Goal: Task Accomplishment & Management: Manage account settings

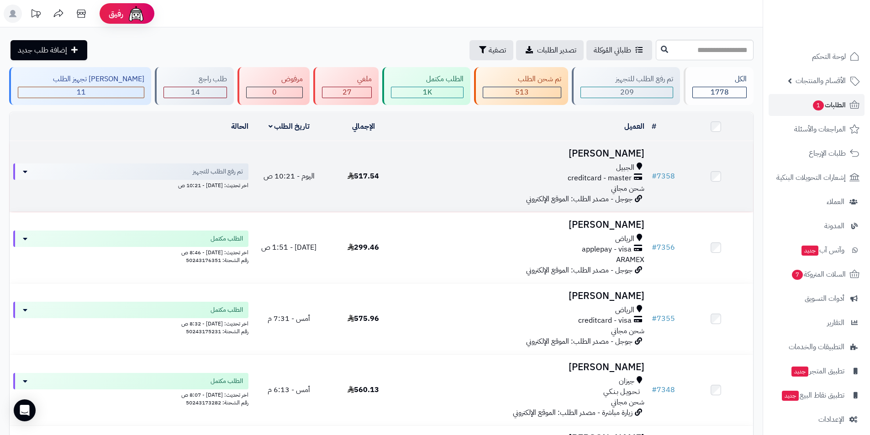
click at [619, 148] on h3 "ABDULLAH ALYAEESH" at bounding box center [524, 153] width 240 height 11
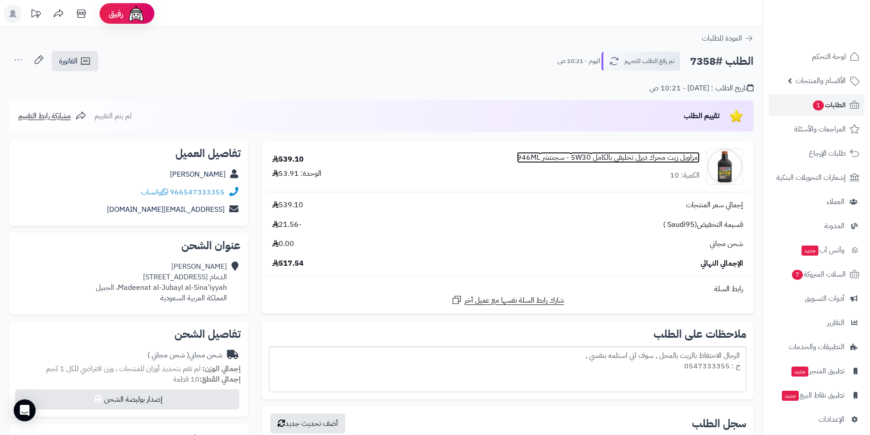
click at [636, 156] on link "امزاويل زيت محرك ديزل تخليقي بالكامل 5W30 - سجنتشر 946ML" at bounding box center [608, 158] width 183 height 11
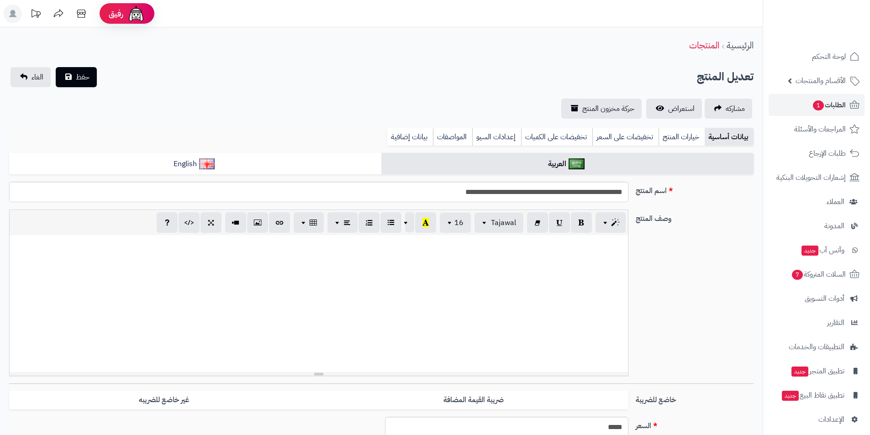
scroll to position [212, 0]
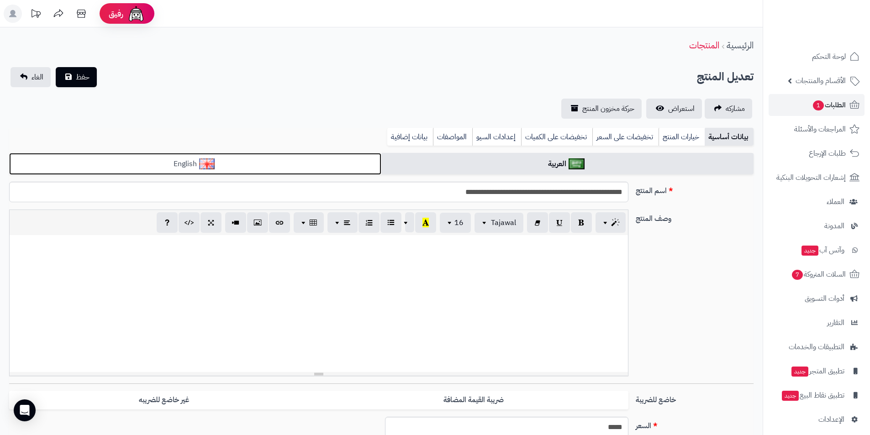
click at [357, 162] on link "English" at bounding box center [195, 164] width 372 height 22
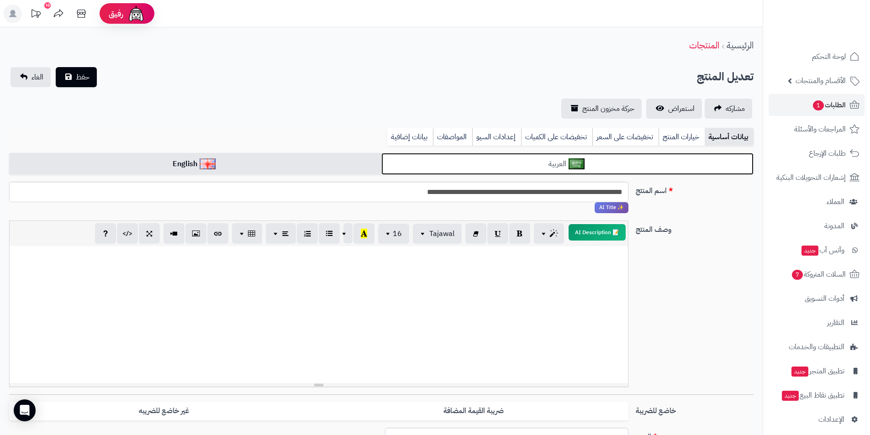
click at [440, 166] on link "العربية" at bounding box center [568, 164] width 372 height 22
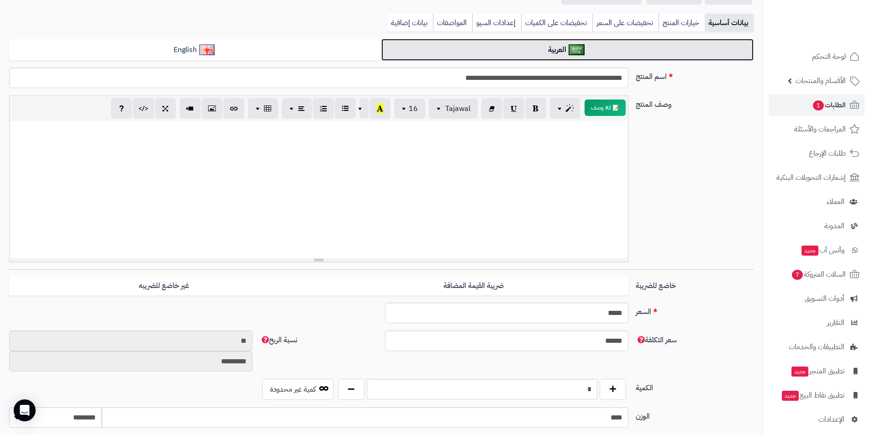
scroll to position [183, 0]
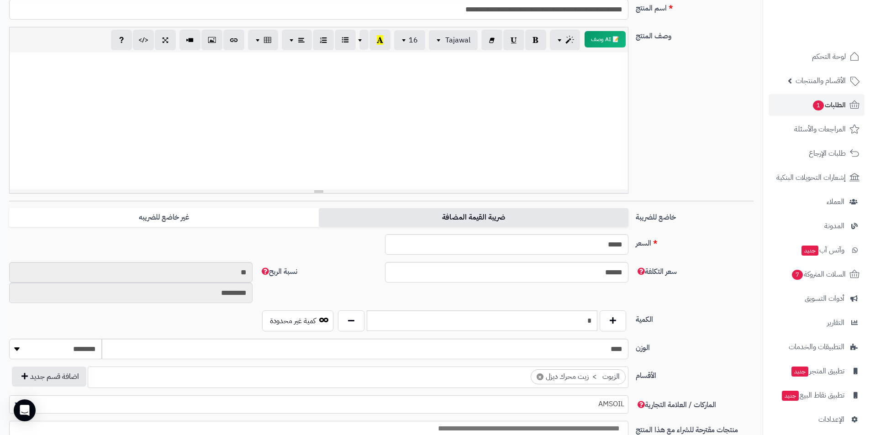
click at [404, 219] on label "ضريبة القيمة المضافة" at bounding box center [474, 217] width 310 height 19
type input "*****"
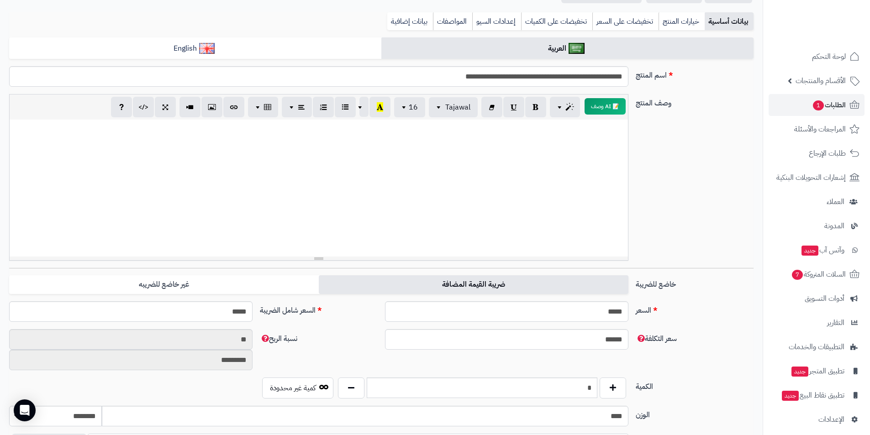
scroll to position [0, 0]
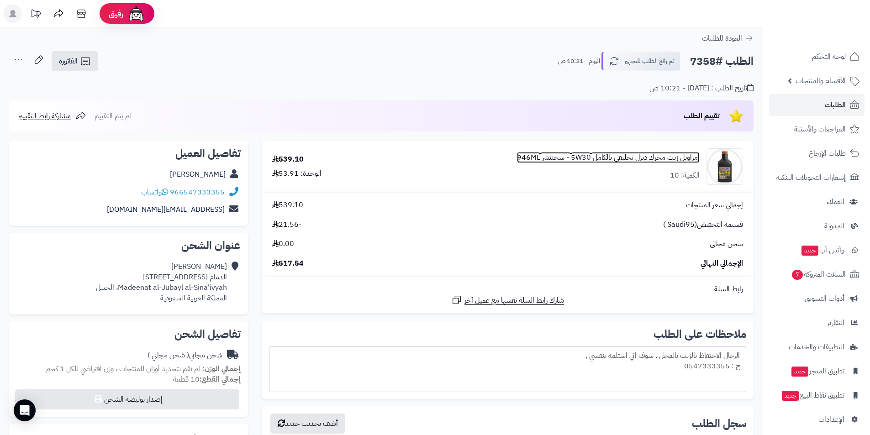
click at [634, 157] on link "امزاويل زيت محرك ديزل تخليقي بالكامل 5W30 - سجنتشر 946ML" at bounding box center [608, 158] width 183 height 11
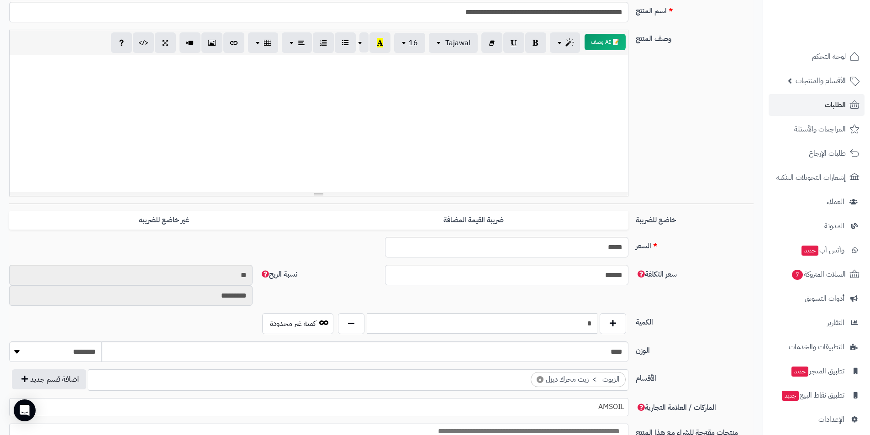
scroll to position [228, 0]
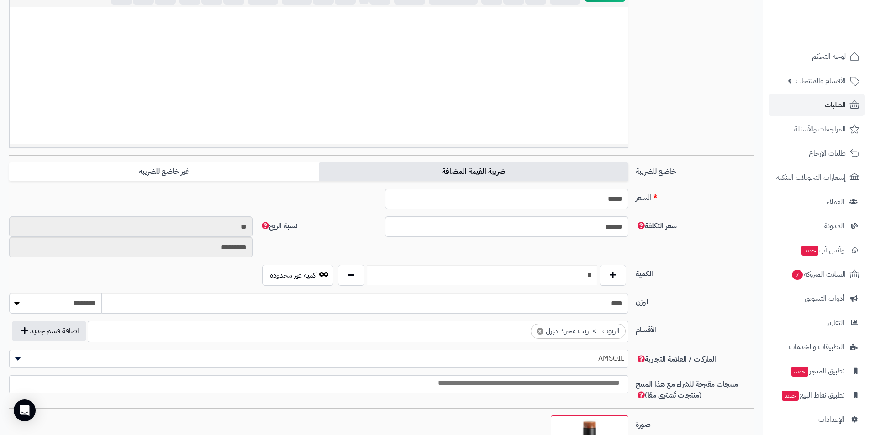
click at [545, 176] on label "ضريبة القيمة المضافة" at bounding box center [474, 172] width 310 height 19
type input "*****"
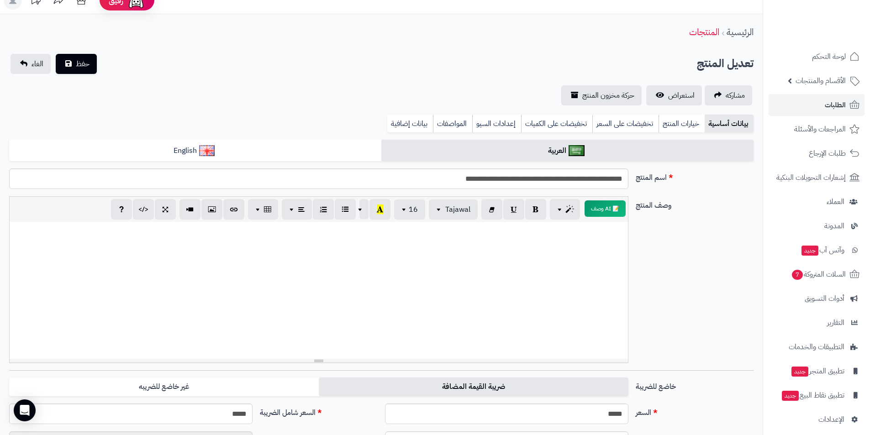
scroll to position [0, 0]
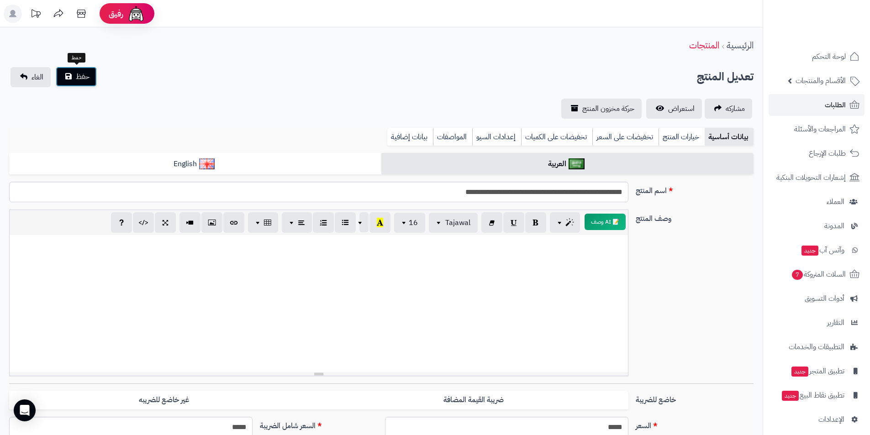
click at [88, 79] on span "حفظ" at bounding box center [83, 76] width 14 height 11
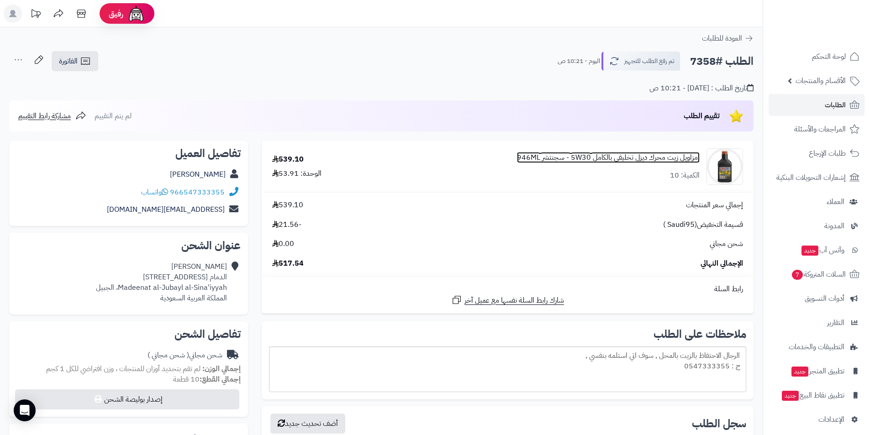
click at [620, 154] on link "امزاويل زيت محرك ديزل تخليقي بالكامل 5W30 - سجنتشر 946ML" at bounding box center [608, 158] width 183 height 11
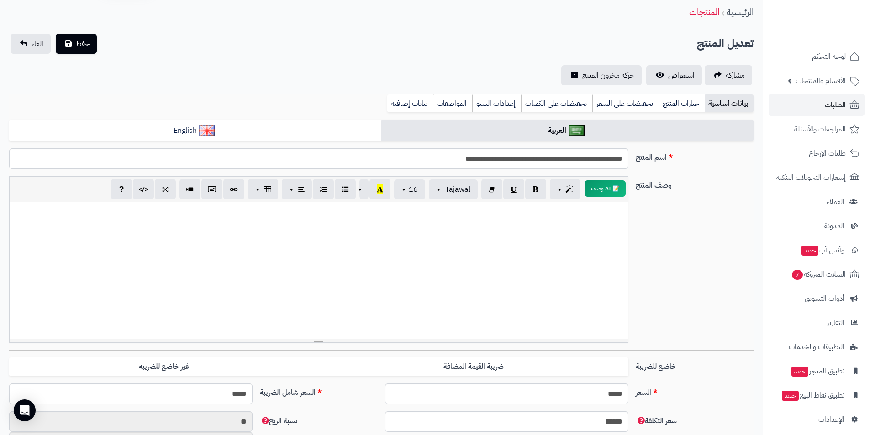
scroll to position [32, 0]
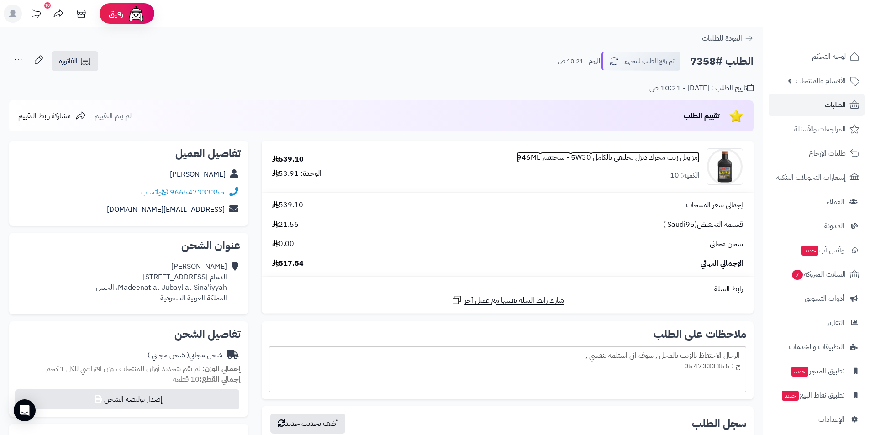
click at [616, 155] on link "امزاويل زيت محرك ديزل تخليقي بالكامل 5W30 - سجنتشر 946ML" at bounding box center [608, 158] width 183 height 11
click at [633, 165] on div "امزاويل زيت محرك ديزل تخليقي بالكامل 5W30 - سجنتشر 946ML الكمية: 10" at bounding box center [608, 167] width 183 height 28
click at [629, 160] on link "امزاويل زيت محرك ديزل تخليقي بالكامل 5W30 - سجنتشر 946ML" at bounding box center [608, 158] width 183 height 11
click at [283, 261] on span "517.54" at bounding box center [288, 264] width 32 height 11
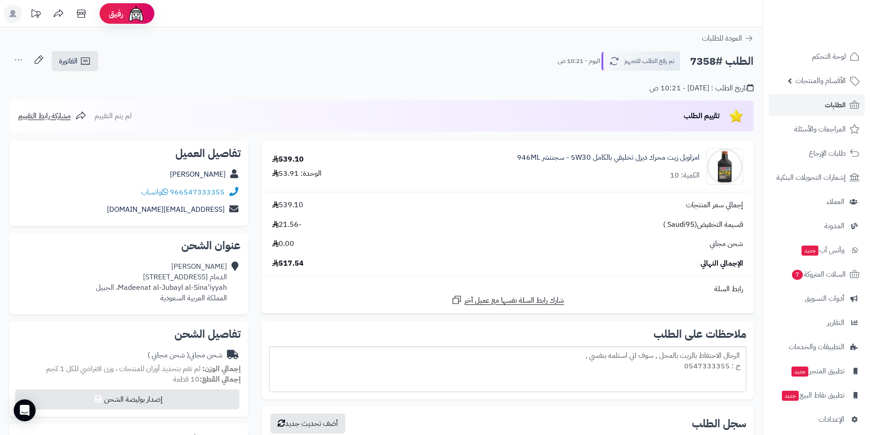
click at [289, 176] on div "الوحدة: 53.91" at bounding box center [296, 174] width 49 height 11
click at [700, 59] on h2 "الطلب #7358" at bounding box center [722, 61] width 64 height 19
copy h2 "7358"
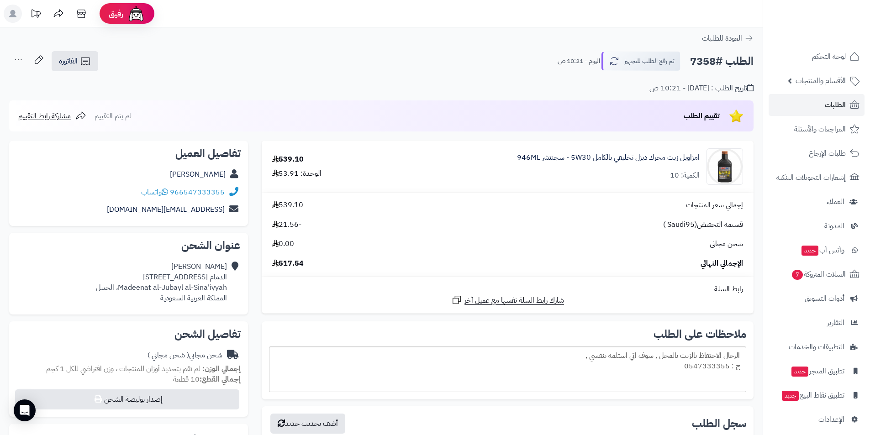
click at [697, 59] on h2 "الطلب #7358" at bounding box center [722, 61] width 64 height 19
drag, startPoint x: 513, startPoint y: 155, endPoint x: 705, endPoint y: 157, distance: 192.8
click at [705, 157] on div "امزاويل زيت محرك ديزل تخليقي بالكامل 5W30 - سجنتشر 946ML الكمية: 10" at bounding box center [563, 166] width 376 height 37
click at [284, 176] on div "الوحدة: 53.91" at bounding box center [296, 174] width 49 height 11
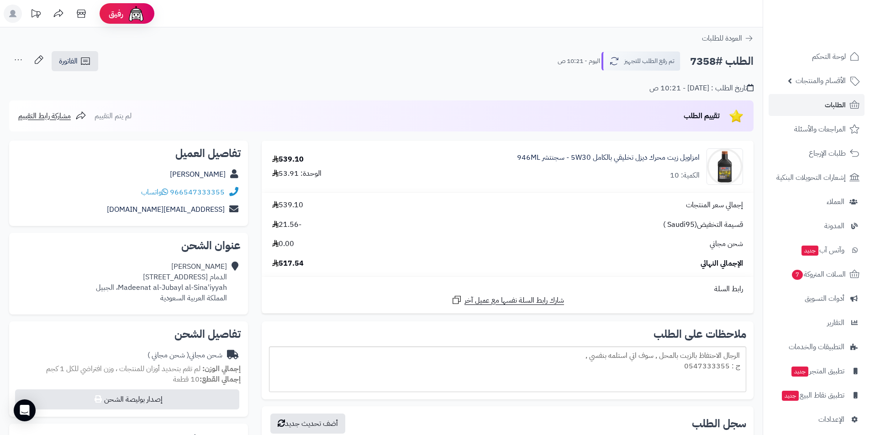
click at [284, 176] on div "الوحدة: 53.91" at bounding box center [296, 174] width 49 height 11
drag, startPoint x: 154, startPoint y: 174, endPoint x: 227, endPoint y: 179, distance: 72.8
click at [227, 179] on div "[PERSON_NAME]" at bounding box center [128, 175] width 224 height 18
copy link "[PERSON_NAME]"
click at [293, 268] on span "517.54" at bounding box center [288, 264] width 32 height 11
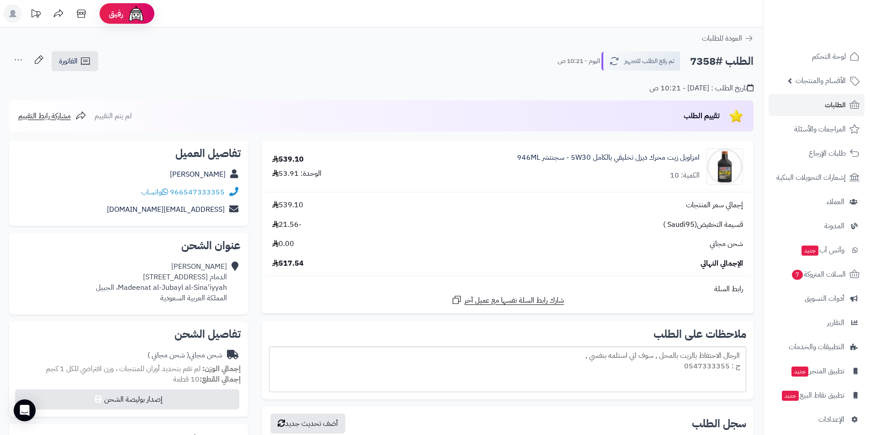
click at [293, 268] on span "517.54" at bounding box center [288, 264] width 32 height 11
click at [319, 215] on div "إجمالي سعر المنتجات 539.10 قسيمة التخفيض(Saudi95 ) -21.56 شحن مجاني 0.00 الإجما…" at bounding box center [507, 234] width 485 height 69
drag, startPoint x: 308, startPoint y: 261, endPoint x: 276, endPoint y: 262, distance: 32.0
click at [276, 262] on div "الإجمالي النهائي 517.54" at bounding box center [507, 264] width 485 height 11
drag, startPoint x: 308, startPoint y: 247, endPoint x: 277, endPoint y: 248, distance: 30.6
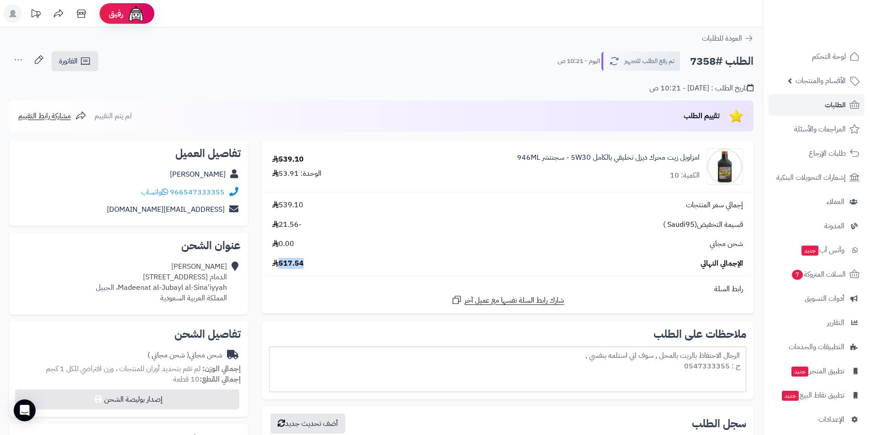
click at [277, 248] on div "شحن مجاني 0.00" at bounding box center [507, 244] width 485 height 11
drag, startPoint x: 313, startPoint y: 246, endPoint x: 346, endPoint y: 234, distance: 35.3
click at [346, 235] on div "إجمالي سعر المنتجات 539.10 قسيمة التخفيض(Saudi95 ) -21.56 شحن مجاني 0.00 الإجما…" at bounding box center [507, 234] width 485 height 69
click at [346, 208] on div "إجمالي سعر المنتجات 539.10" at bounding box center [507, 205] width 485 height 11
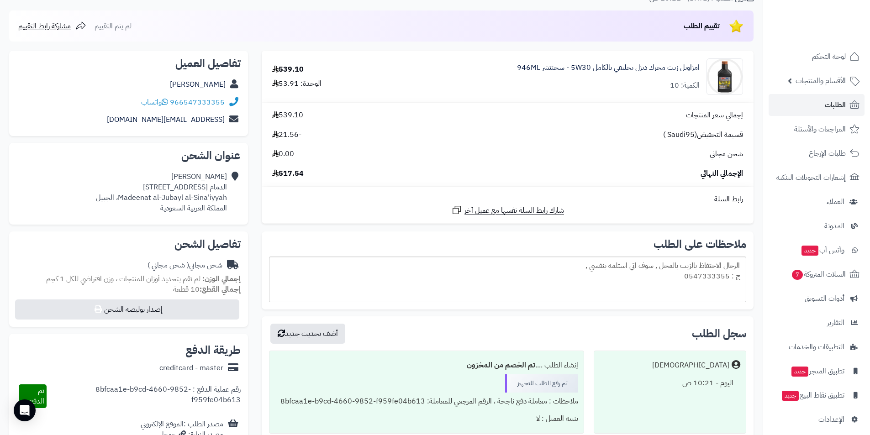
scroll to position [228, 0]
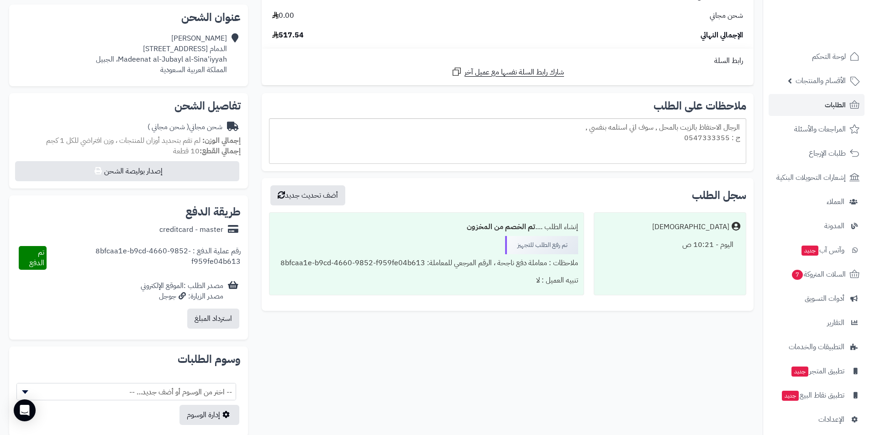
click at [214, 230] on div "creditcard - master" at bounding box center [191, 230] width 64 height 11
drag, startPoint x: 204, startPoint y: 247, endPoint x: 101, endPoint y: 251, distance: 103.3
click at [101, 251] on div "رقم عملية الدفع : 8bfcaa1e-b9cd-4660-9852-f959fe04b613" at bounding box center [144, 258] width 194 height 24
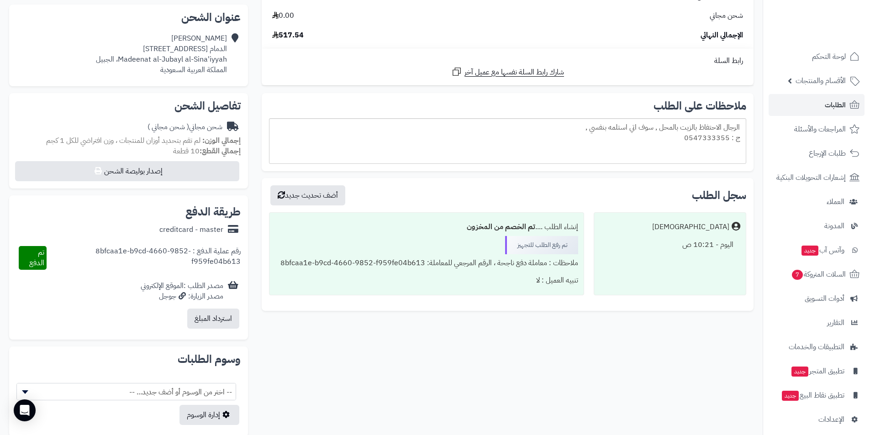
click at [148, 206] on div "طريقة الدفع" at bounding box center [128, 212] width 224 height 18
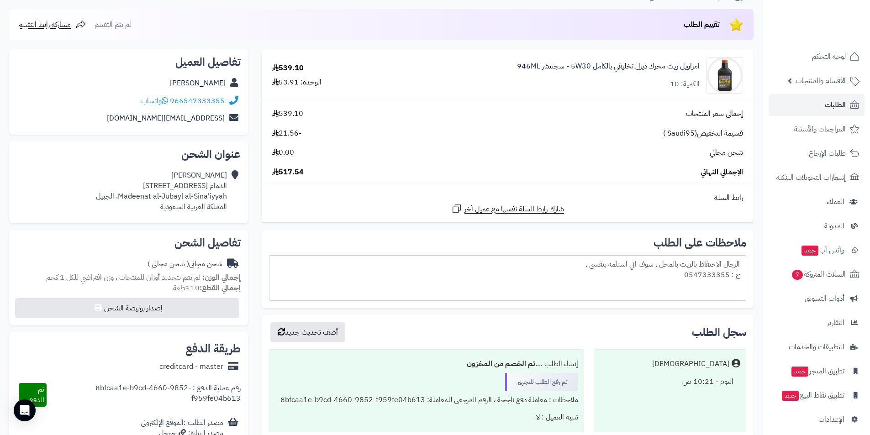
click at [366, 162] on div "إجمالي سعر المنتجات 539.10 قسيمة التخفيض(Saudi95 ) -21.56 شحن مجاني 0.00 الإجما…" at bounding box center [507, 143] width 485 height 69
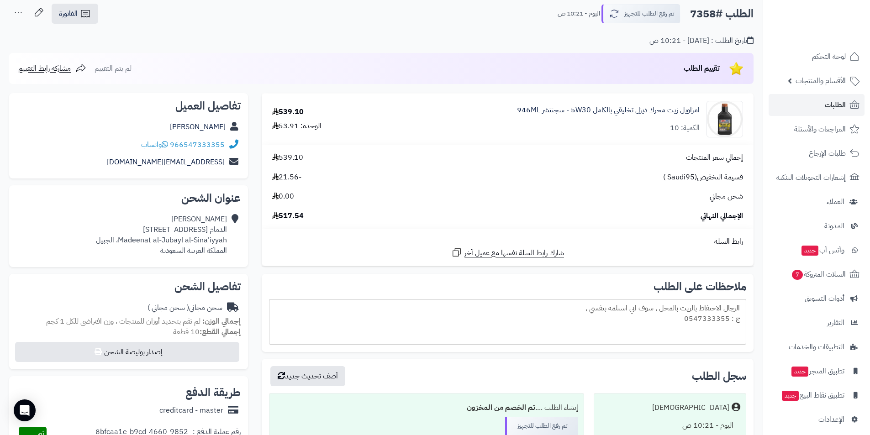
scroll to position [0, 0]
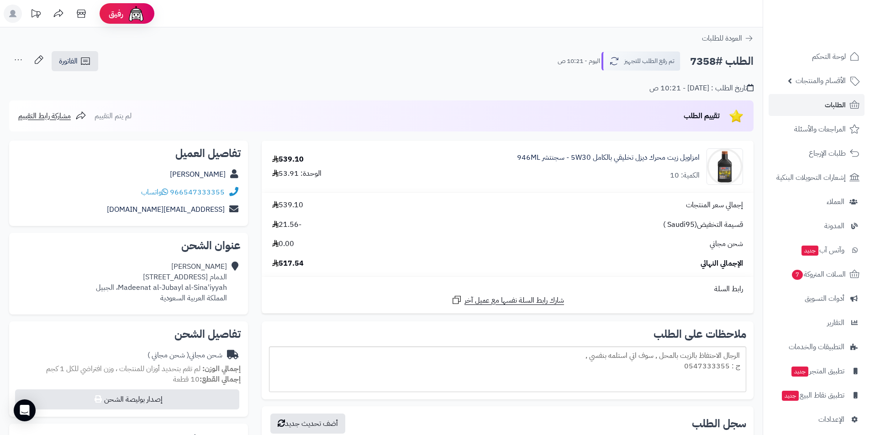
click at [296, 164] on div "539.10" at bounding box center [288, 159] width 32 height 11
click at [575, 160] on link "امزاويل زيت محرك ديزل تخليقي بالكامل 5W30 - سجنتشر 946ML" at bounding box center [608, 158] width 183 height 11
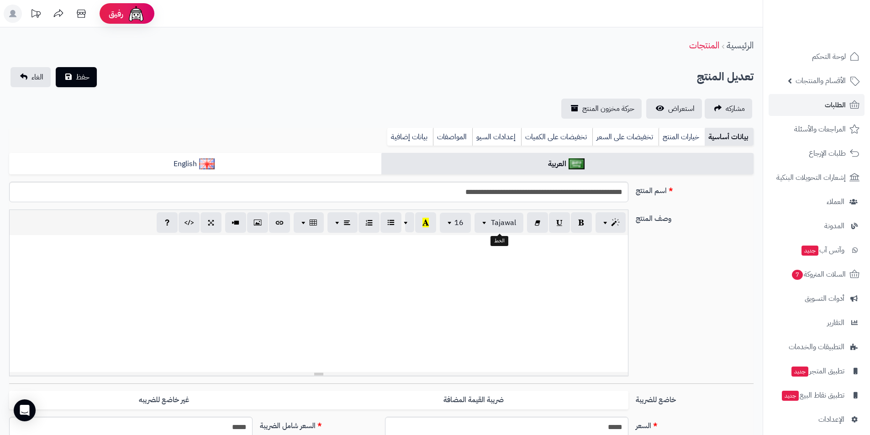
scroll to position [212, 0]
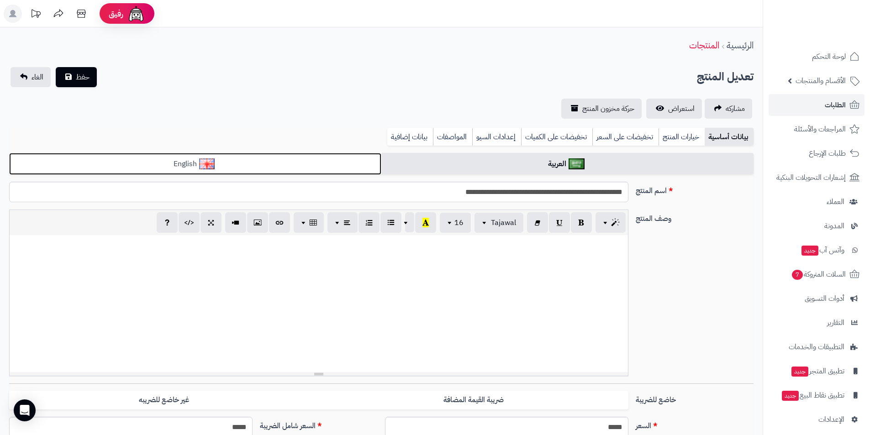
click at [307, 164] on link "English" at bounding box center [195, 164] width 372 height 22
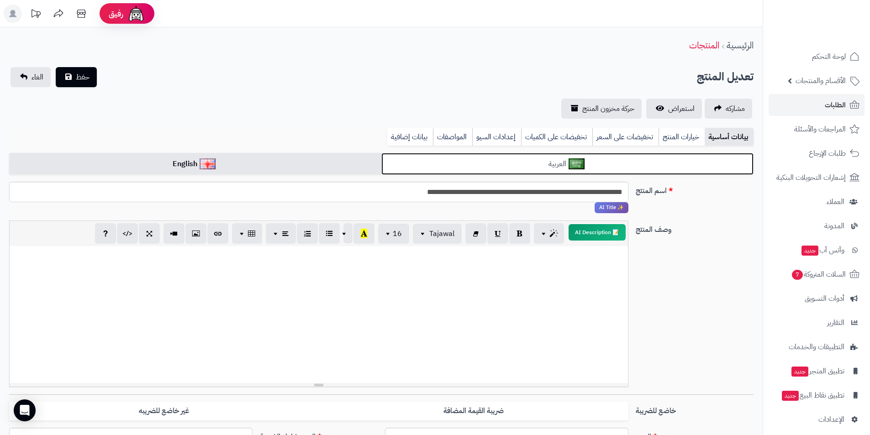
click at [412, 164] on link "العربية" at bounding box center [568, 164] width 372 height 22
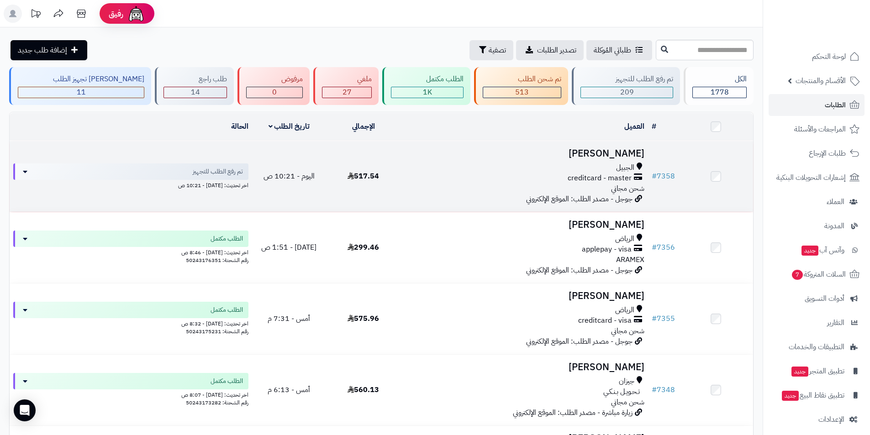
click at [614, 154] on h3 "[PERSON_NAME]" at bounding box center [524, 153] width 240 height 11
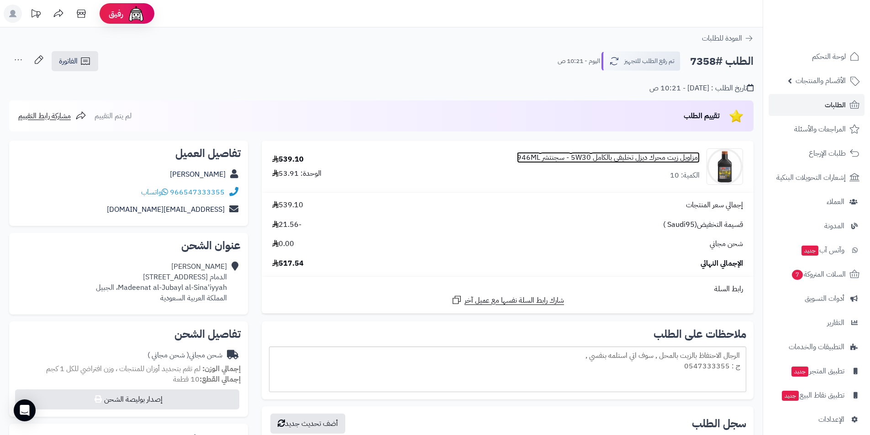
click at [642, 159] on link "امزاويل زيت محرك ديزل تخليقي بالكامل 5W30 - سجنتشر 946ML" at bounding box center [608, 158] width 183 height 11
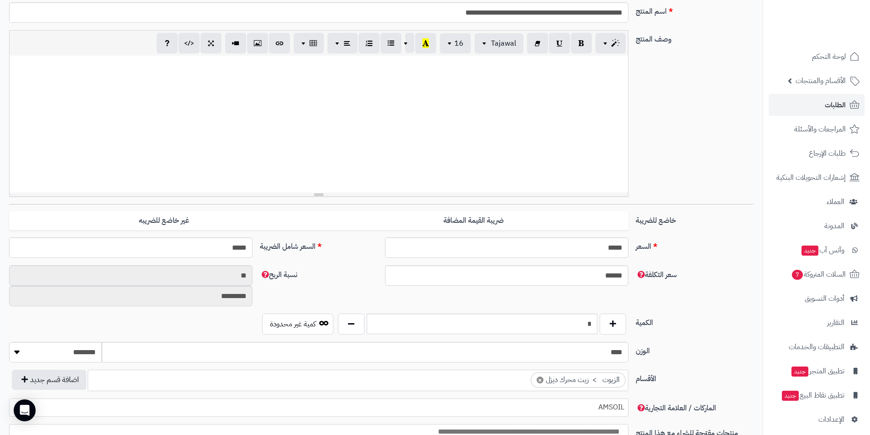
scroll to position [183, 0]
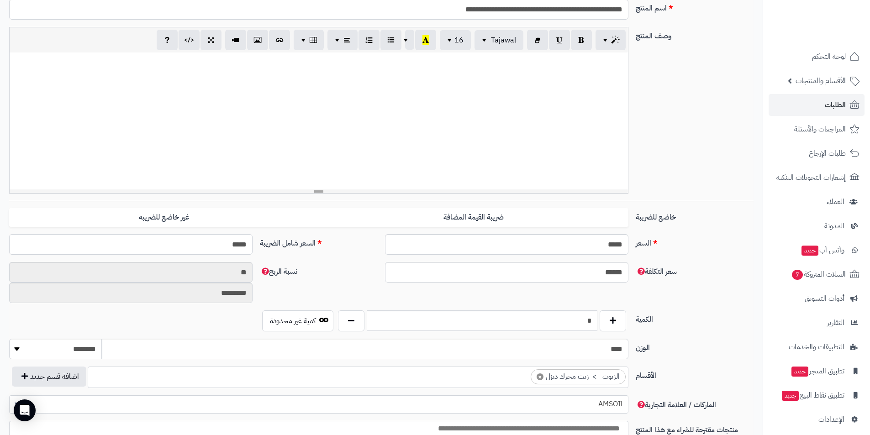
click at [231, 244] on input "*****" at bounding box center [131, 244] width 244 height 21
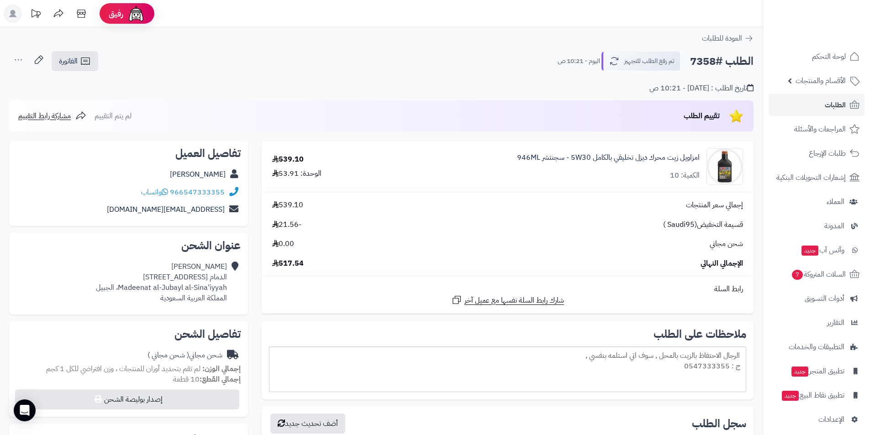
click at [288, 266] on span "517.54" at bounding box center [288, 264] width 32 height 11
